Goal: Obtain resource: Download file/media

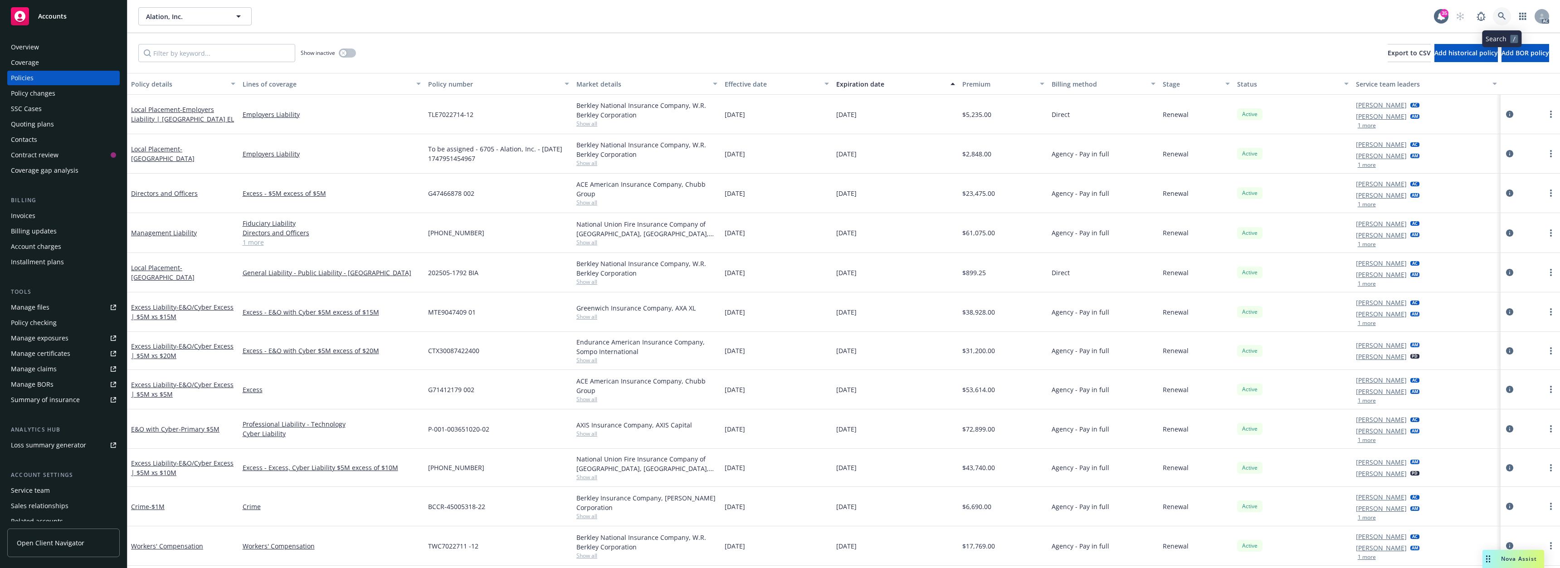
click at [1500, 17] on icon at bounding box center [1502, 16] width 8 height 8
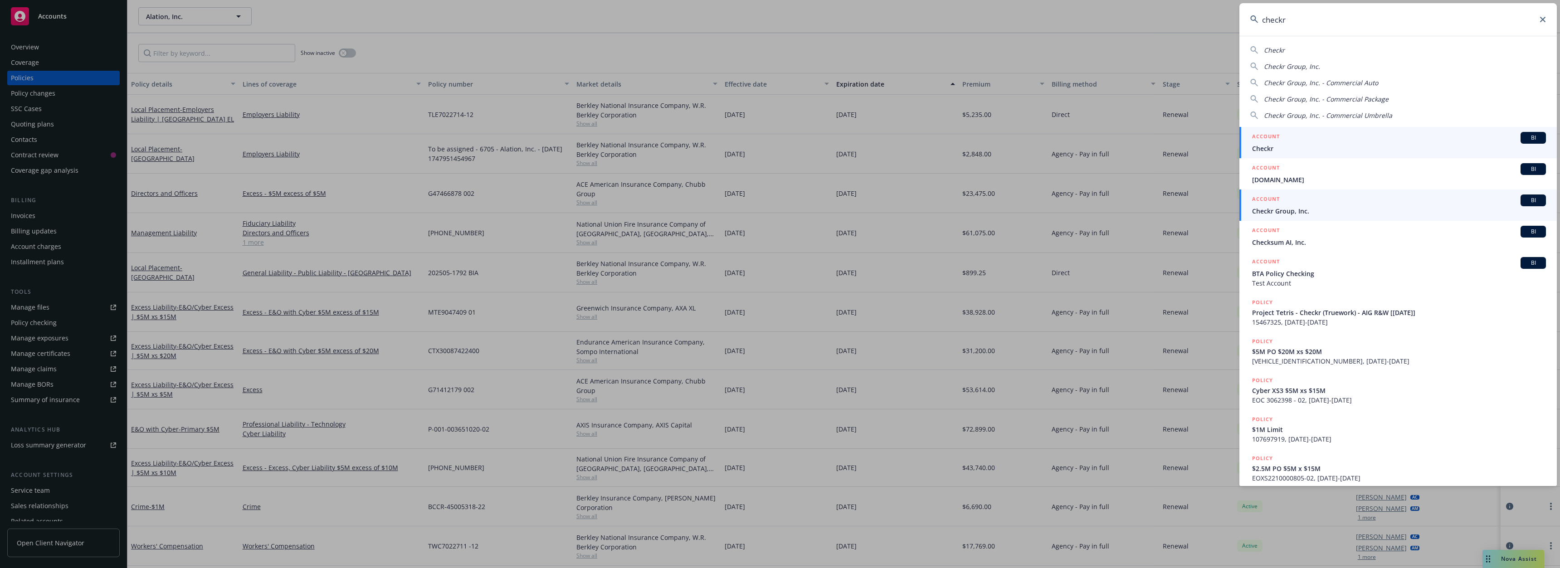
type input "checkr"
click at [1296, 208] on span "Checkr Group, Inc." at bounding box center [1399, 211] width 294 height 10
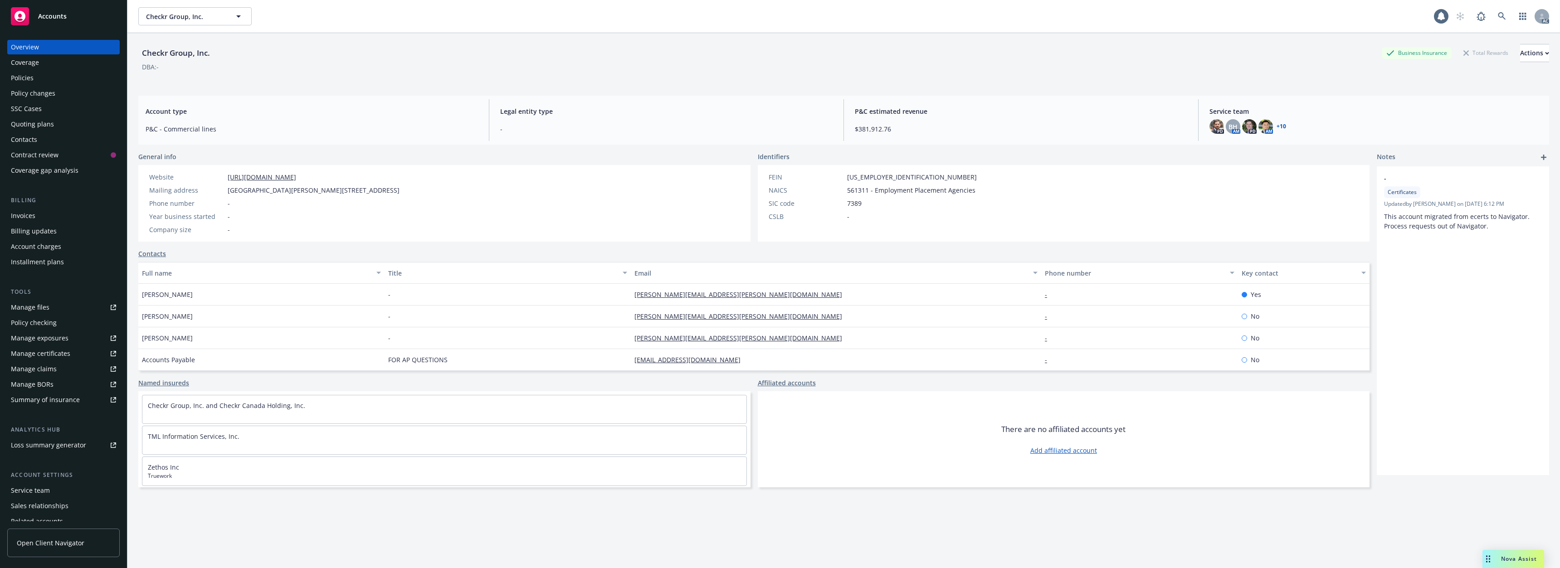
click at [41, 81] on div "Policies" at bounding box center [63, 78] width 105 height 15
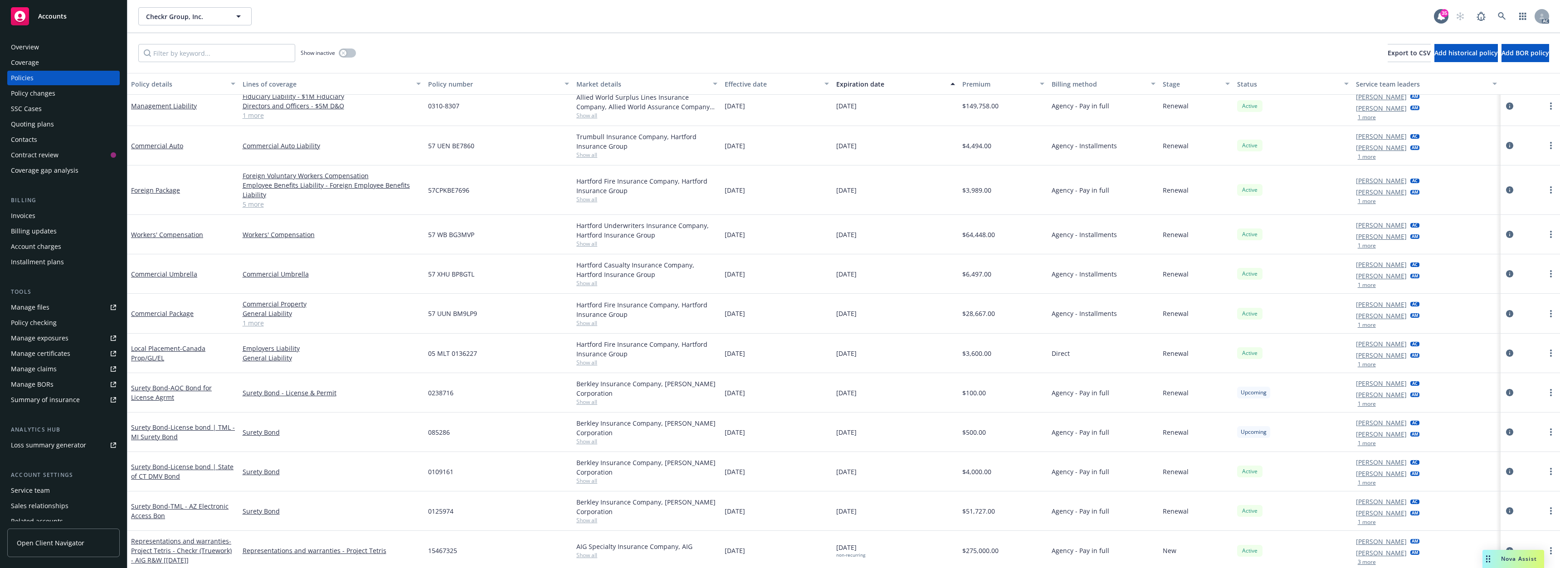
scroll to position [704, 0]
click at [172, 311] on link "Commercial Package" at bounding box center [162, 311] width 63 height 9
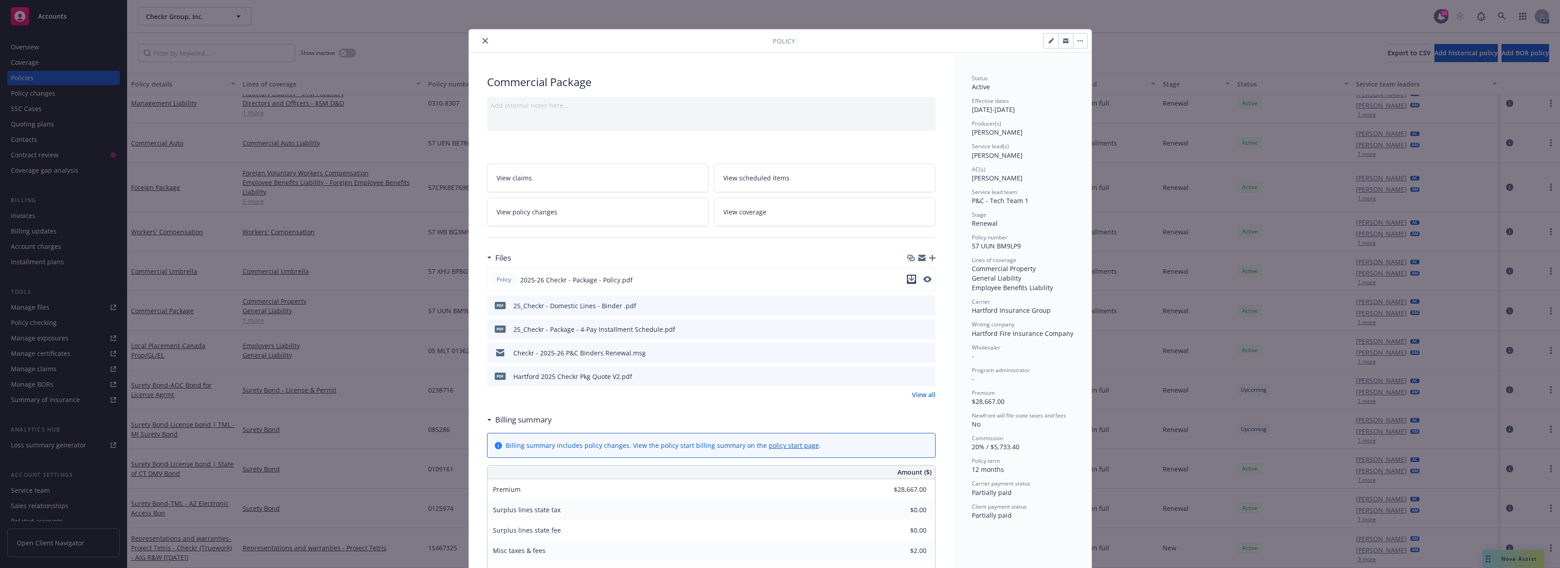
click at [908, 280] on icon "download file" at bounding box center [911, 279] width 7 height 7
click at [480, 39] on button "close" at bounding box center [485, 40] width 11 height 11
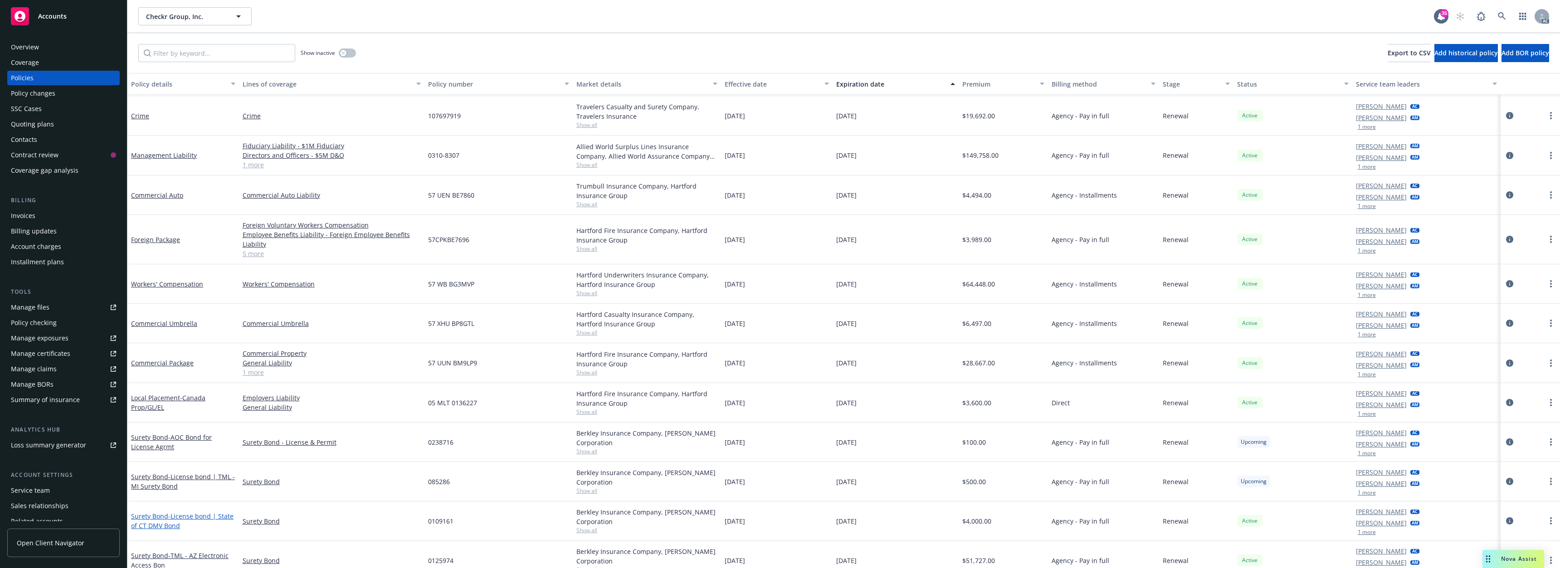
scroll to position [613, 0]
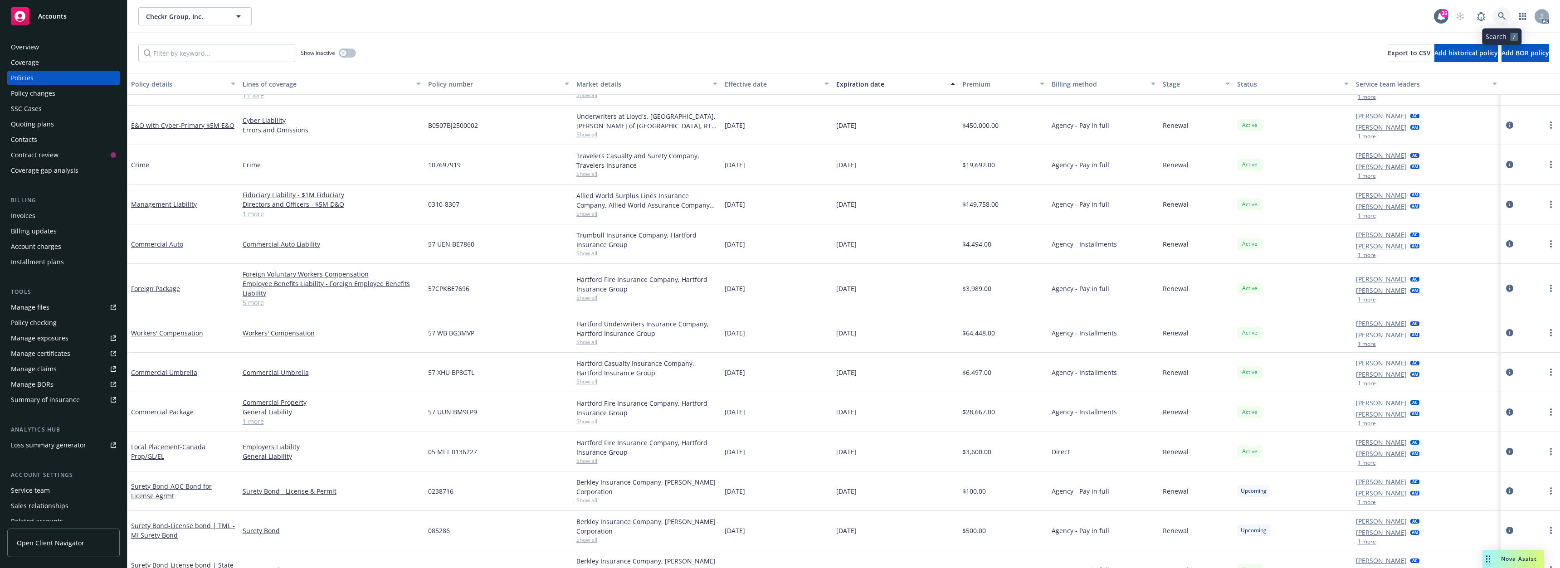
click at [1504, 15] on icon at bounding box center [1502, 16] width 8 height 8
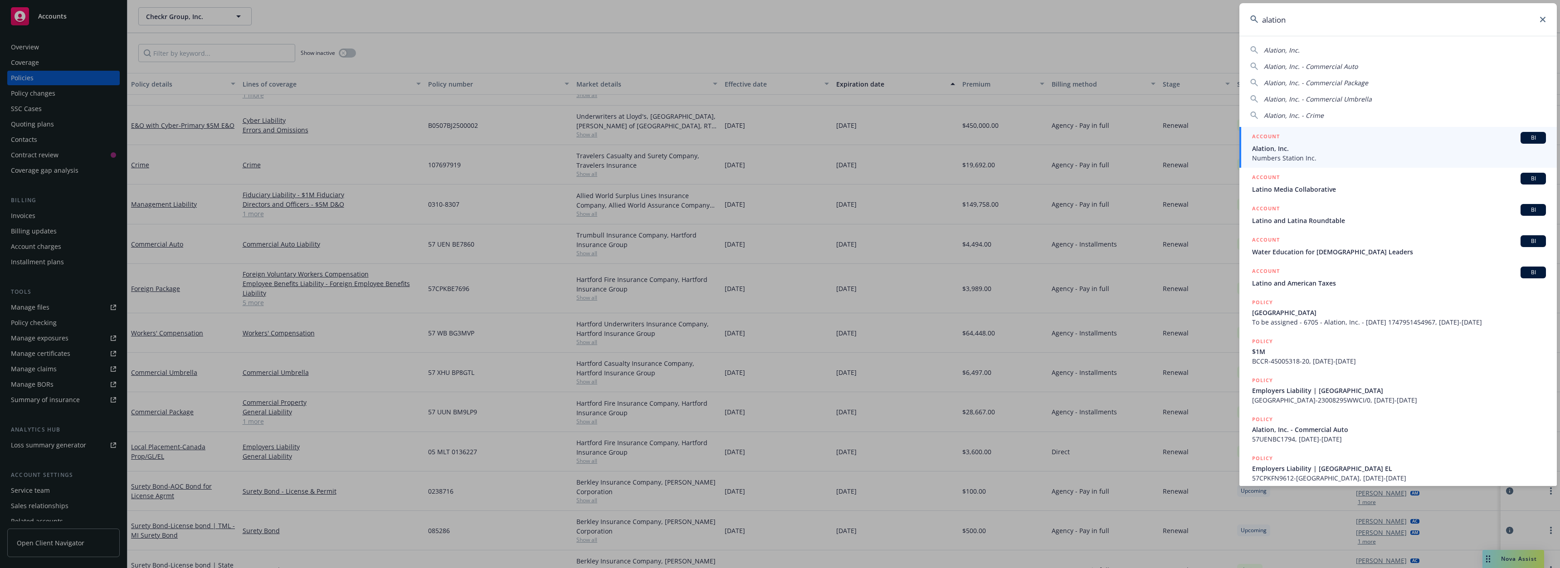
type input "alation"
click at [1285, 153] on span "Alation, Inc." at bounding box center [1399, 149] width 294 height 10
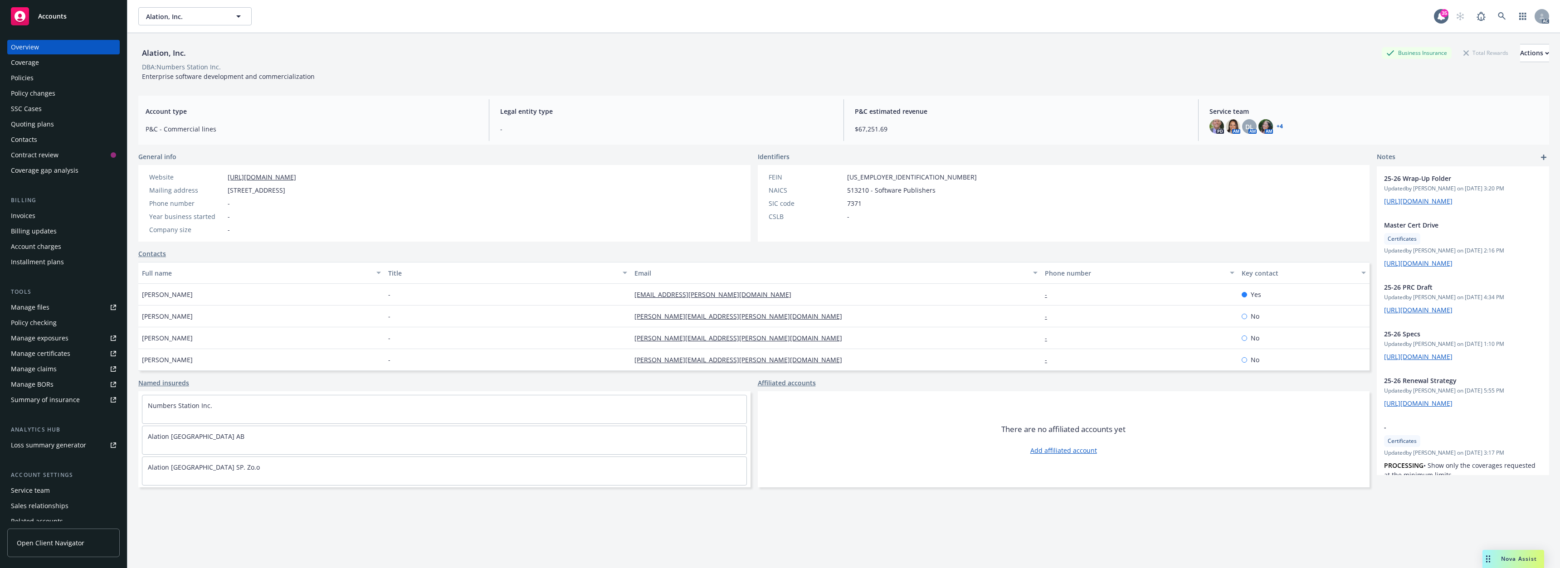
click at [33, 76] on div "Policies" at bounding box center [63, 78] width 105 height 15
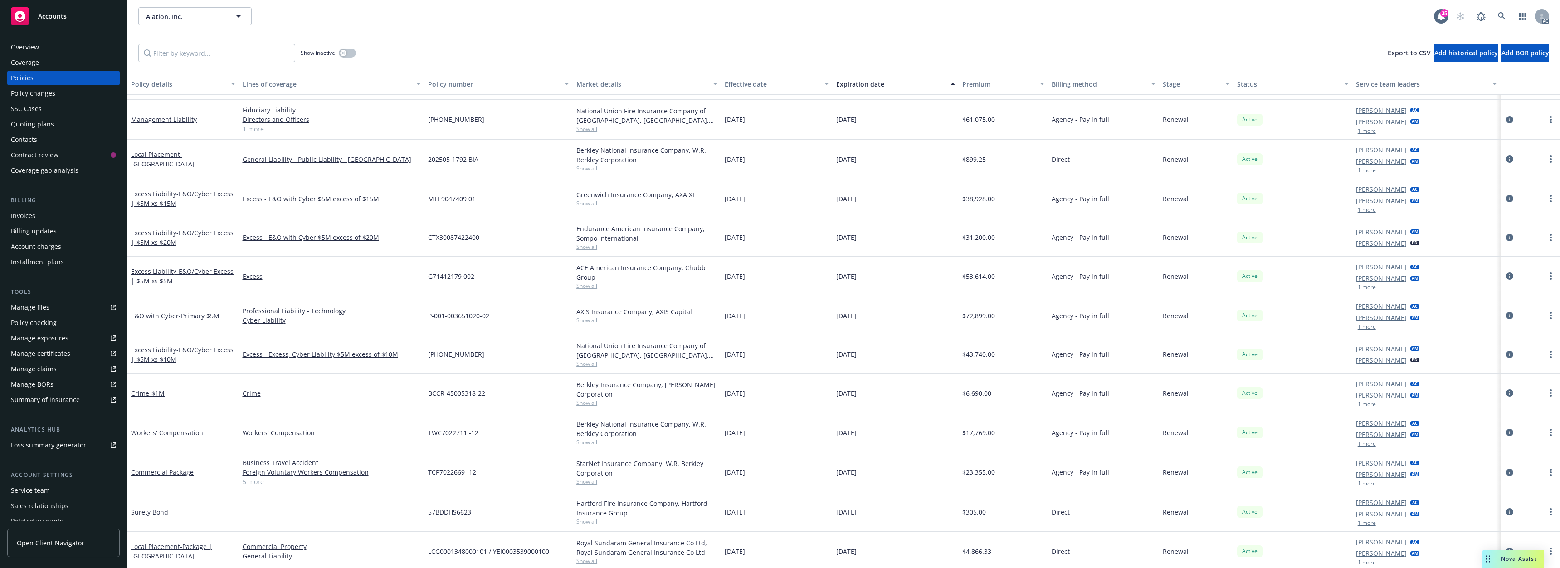
scroll to position [65, 0]
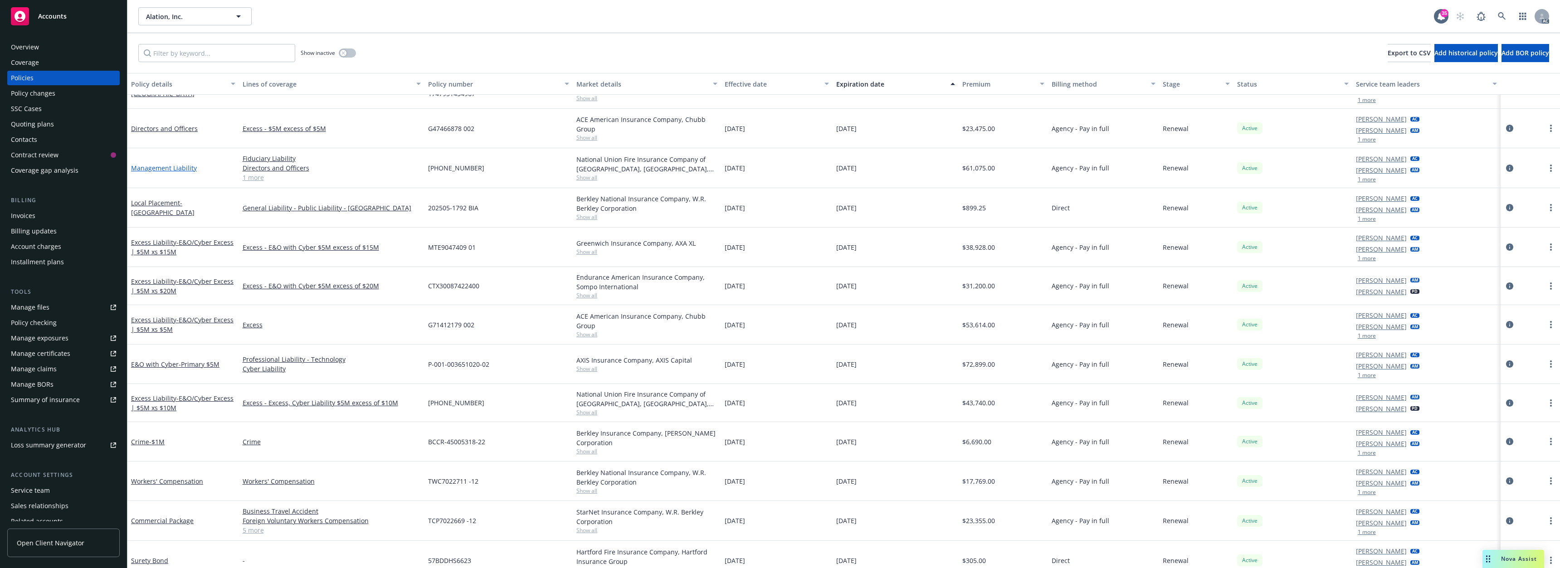
click at [179, 170] on link "Management Liability" at bounding box center [164, 168] width 66 height 9
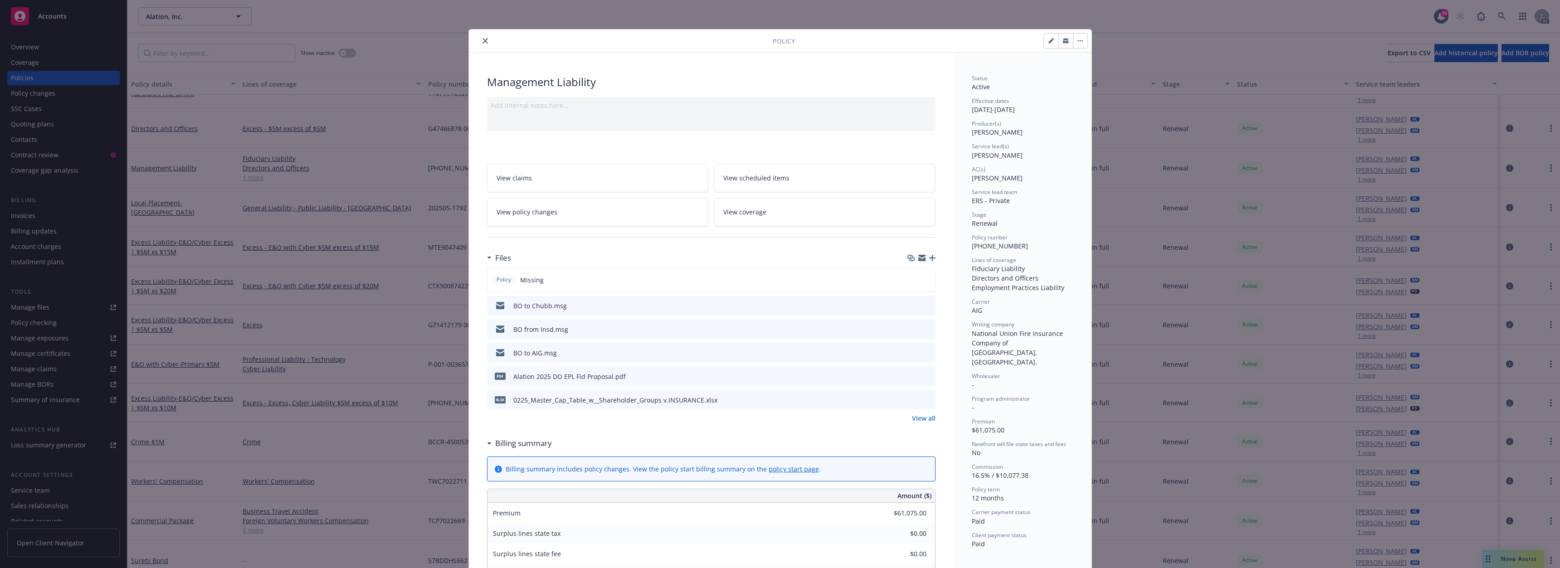
click at [482, 42] on icon "close" at bounding box center [484, 40] width 5 height 5
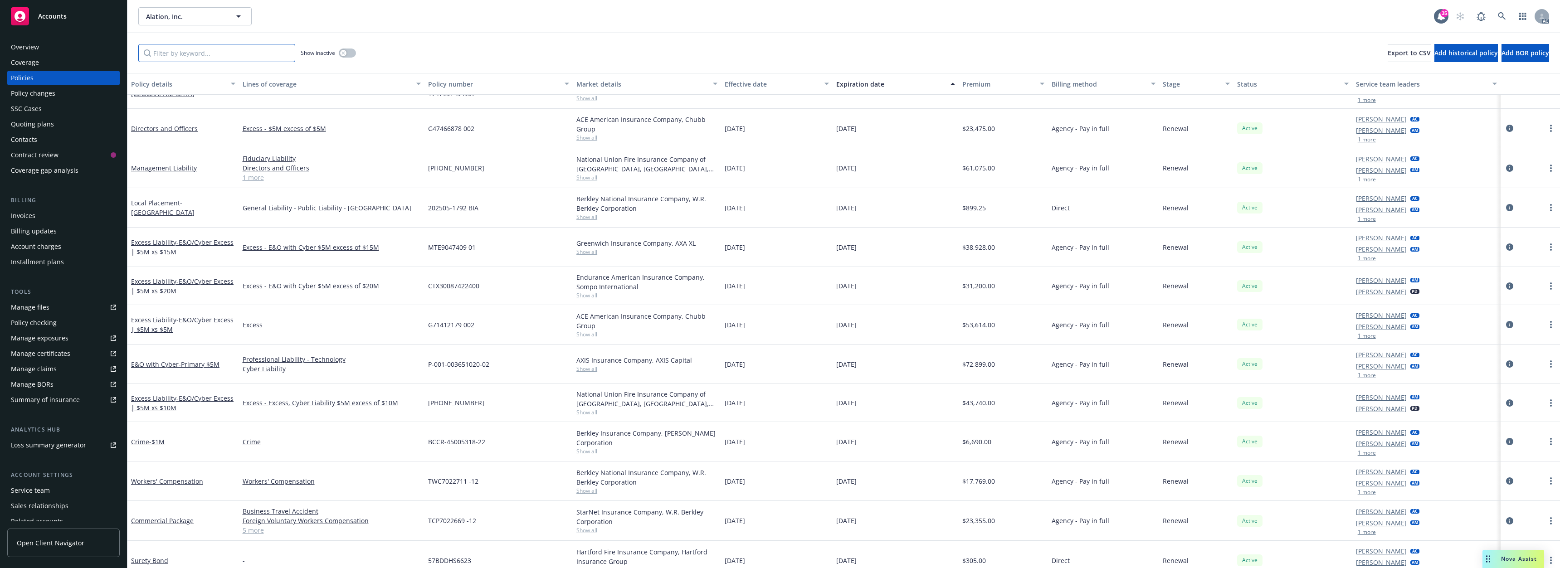
click at [216, 56] on input "Filter by keyword..." at bounding box center [216, 53] width 157 height 18
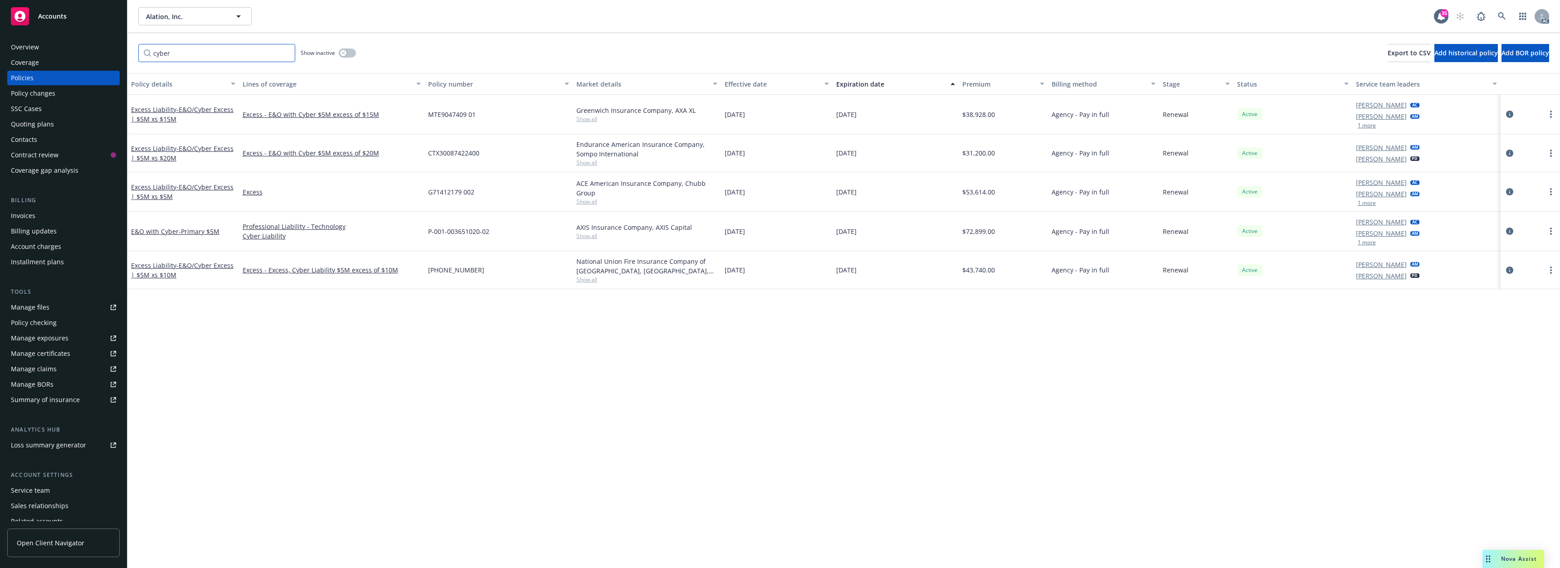
type input "cyber"
